Goal: Information Seeking & Learning: Check status

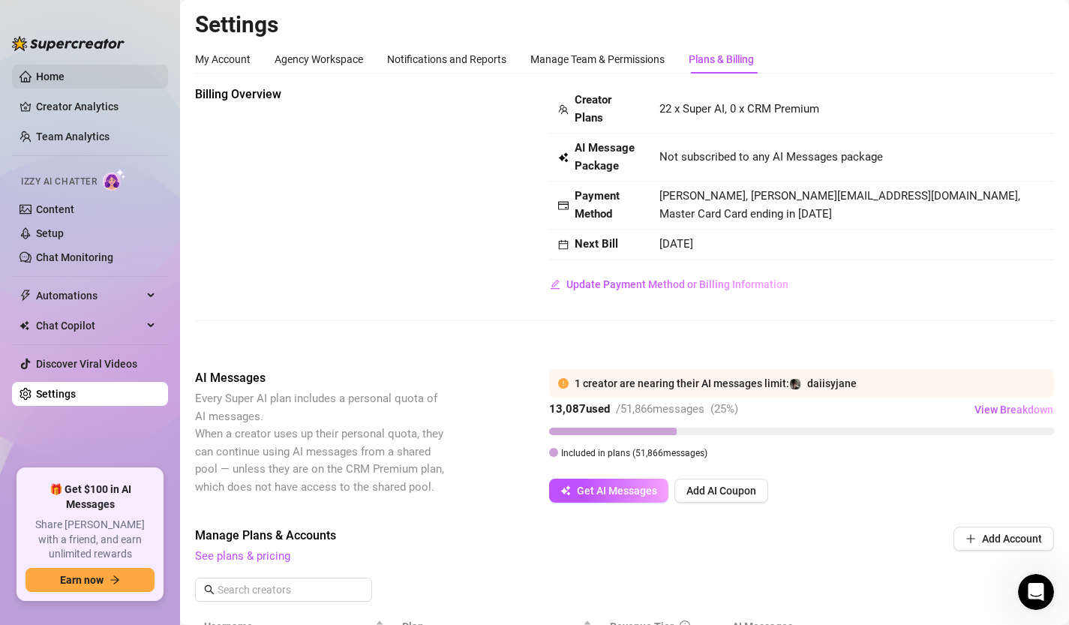
click at [64, 72] on link "Home" at bounding box center [50, 76] width 28 height 12
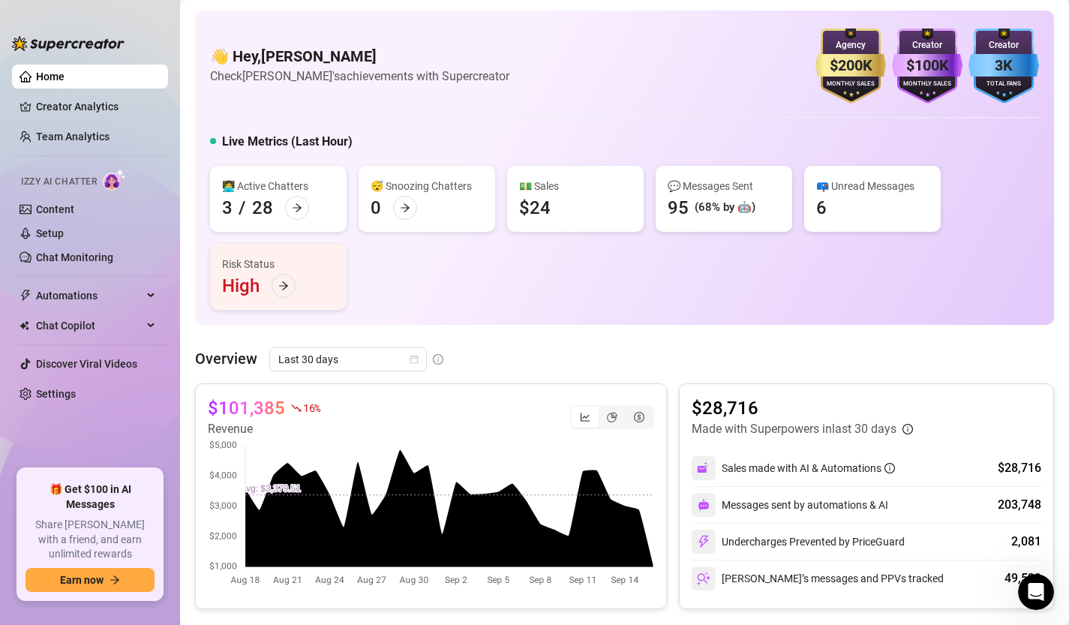
click at [64, 82] on link "Home" at bounding box center [50, 76] width 28 height 12
click at [95, 97] on link "Creator Analytics" at bounding box center [96, 106] width 120 height 24
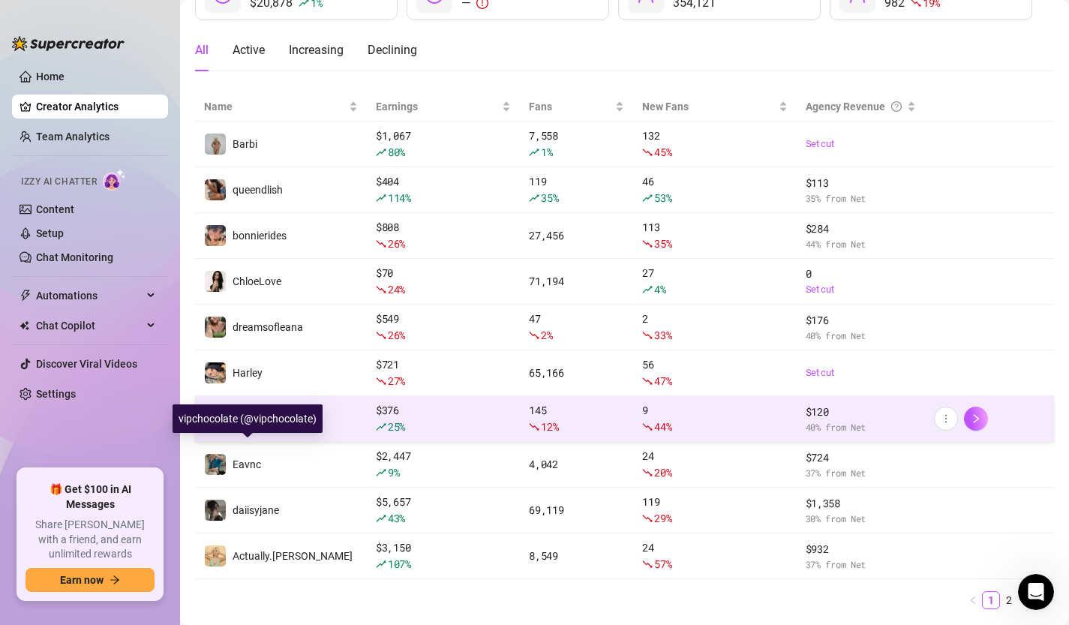
scroll to position [163, 0]
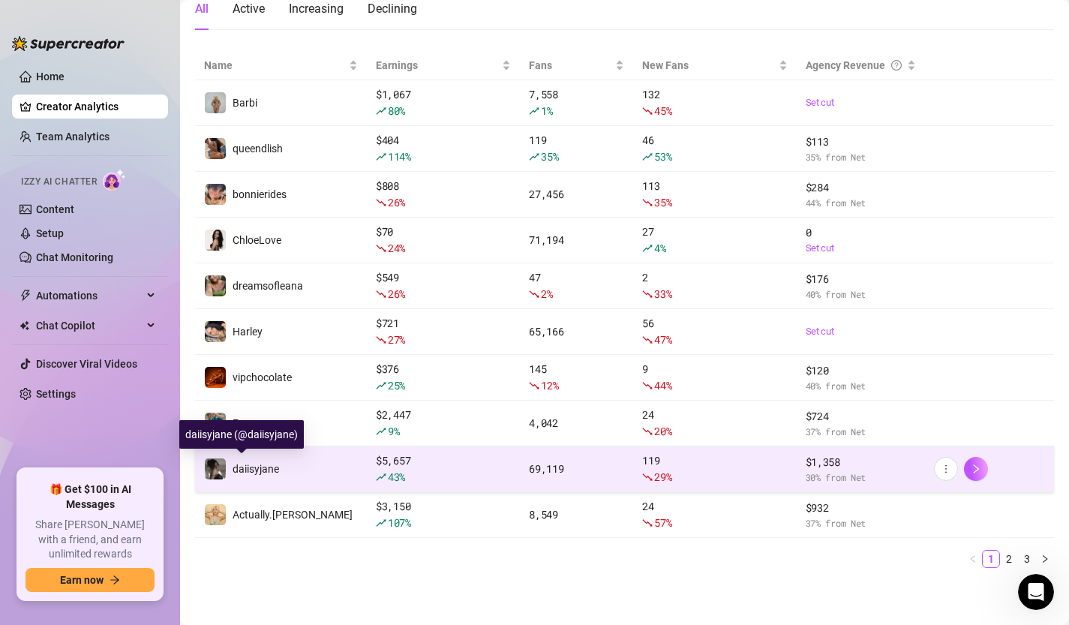
click at [257, 466] on span "daiisyjane" at bounding box center [255, 469] width 46 height 12
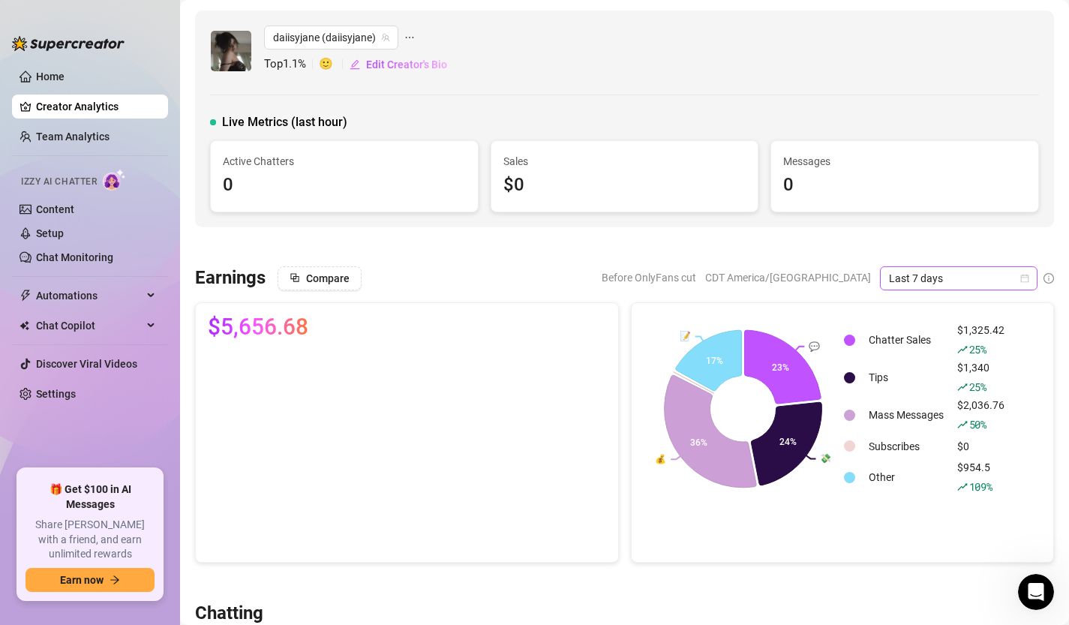
click at [1029, 275] on div "Last 7 days" at bounding box center [958, 278] width 157 height 24
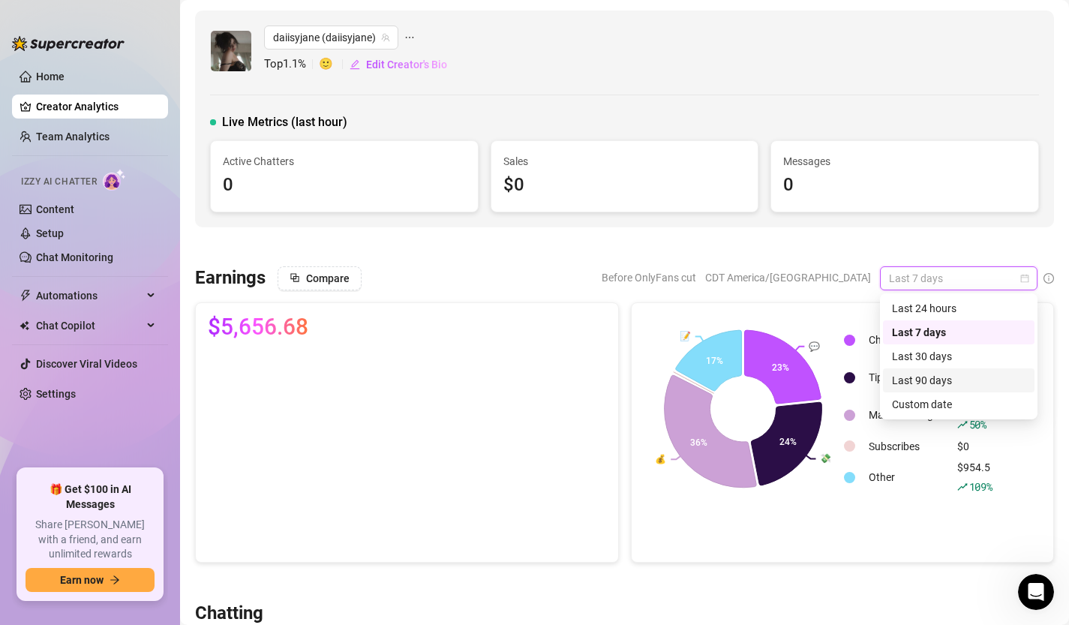
click at [940, 368] on div "Last 90 days" at bounding box center [958, 380] width 151 height 24
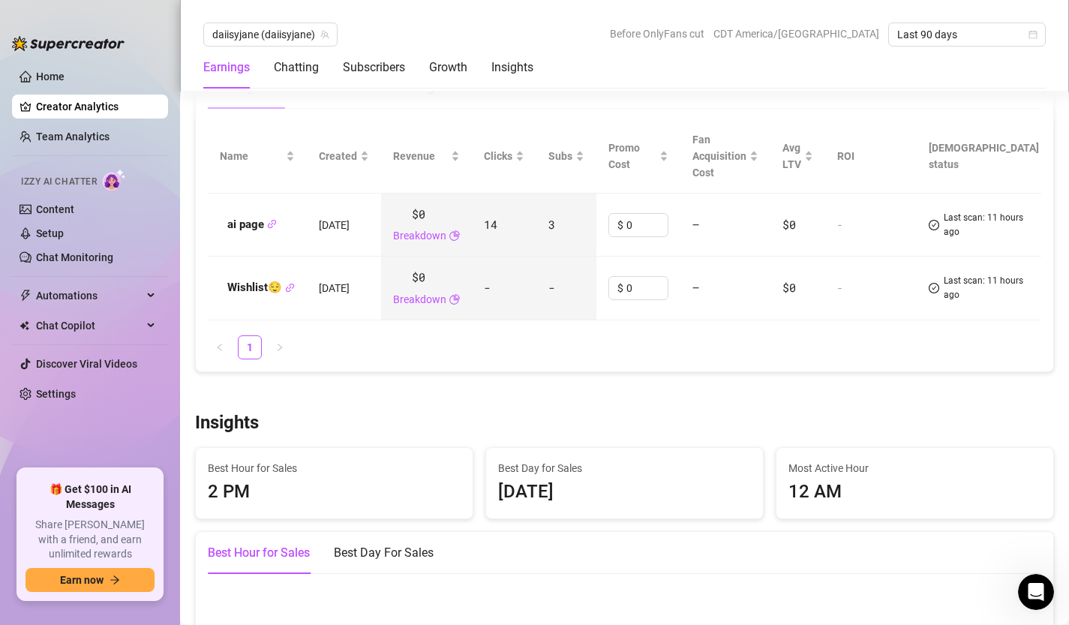
scroll to position [1754, 0]
